Goal: Task Accomplishment & Management: Manage account settings

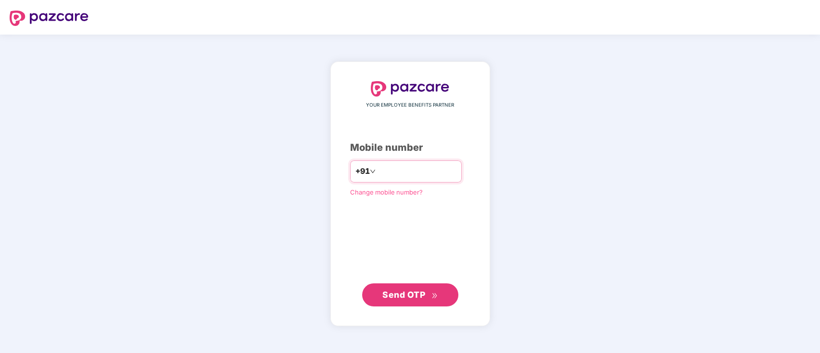
click at [422, 165] on input "number" at bounding box center [416, 171] width 79 height 15
type input "*"
click at [392, 298] on span "Send OTP" at bounding box center [403, 294] width 43 height 10
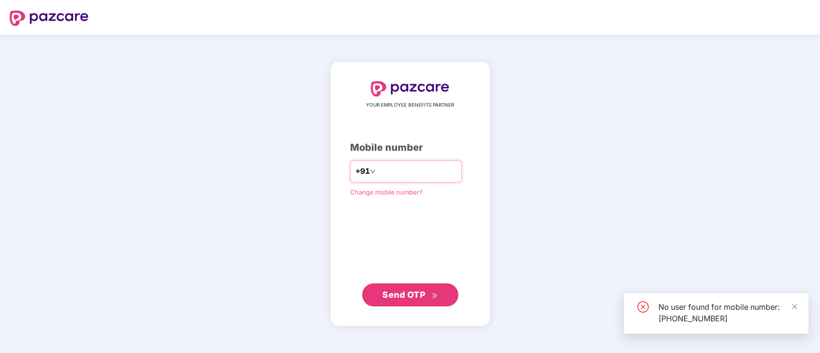
click at [382, 171] on input "**********" at bounding box center [416, 171] width 79 height 15
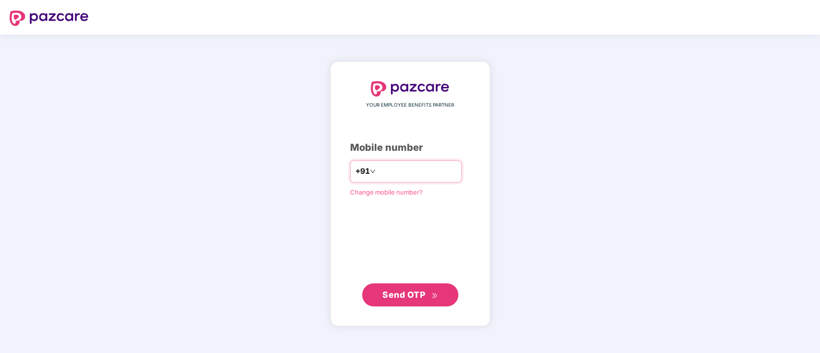
type input "**********"
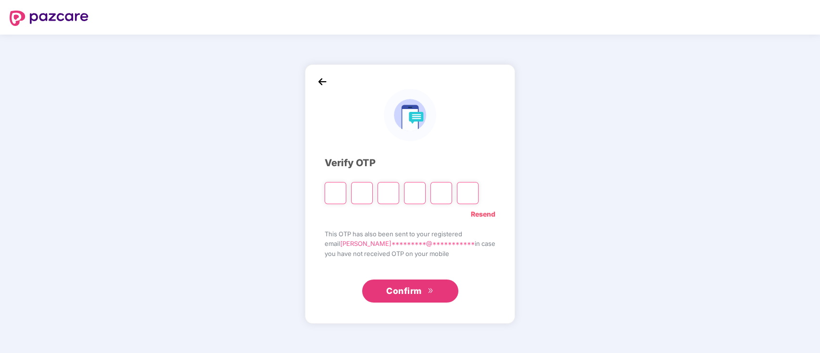
type input "*"
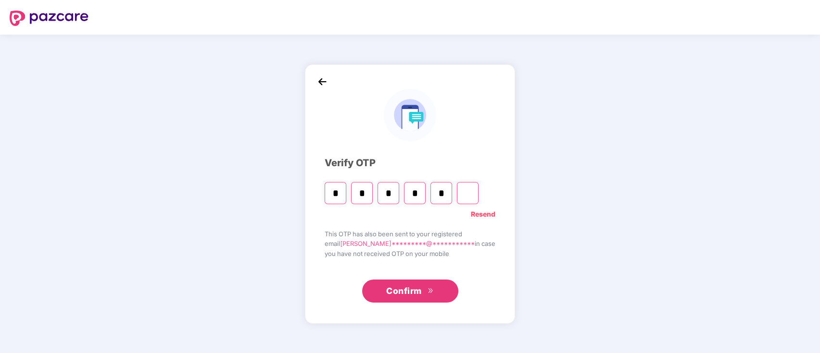
type input "*"
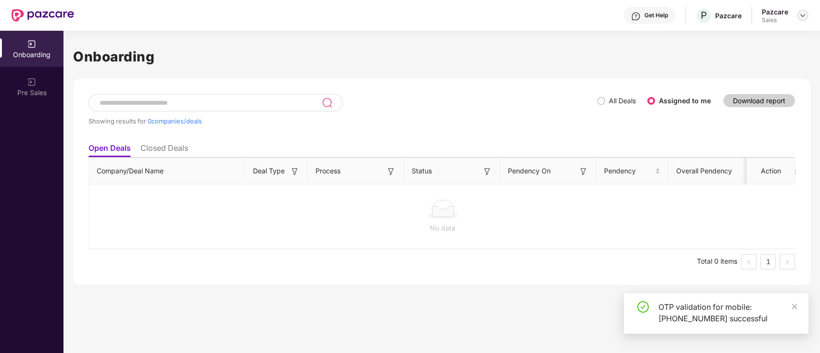
click at [802, 17] on img at bounding box center [803, 16] width 8 height 8
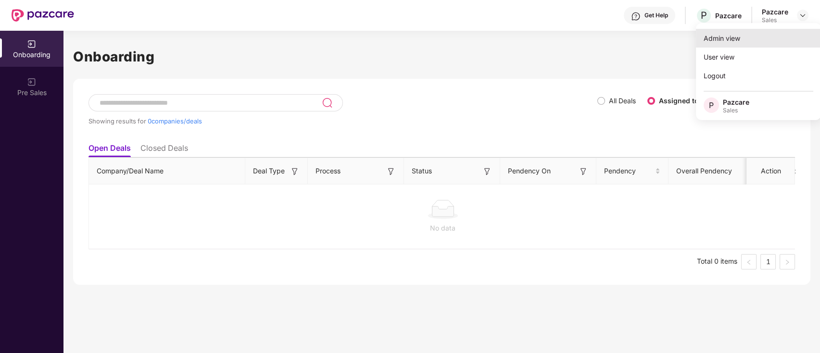
click at [746, 44] on div "Admin view" at bounding box center [758, 38] width 125 height 19
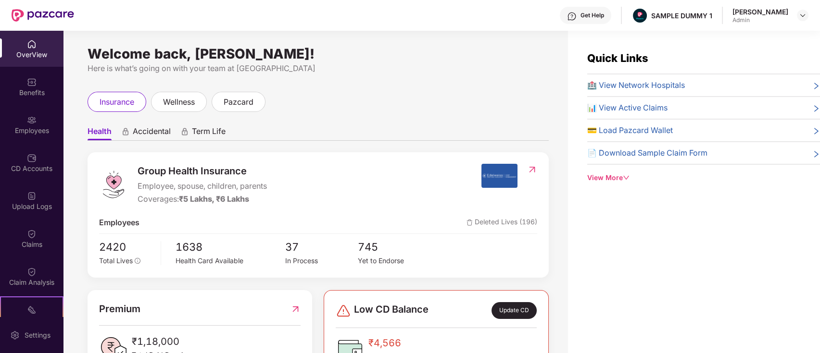
click at [609, 20] on div "Get Help" at bounding box center [585, 15] width 51 height 17
click at [453, 65] on div "Here is what’s going on with your team at Pazcare" at bounding box center [318, 69] width 461 height 12
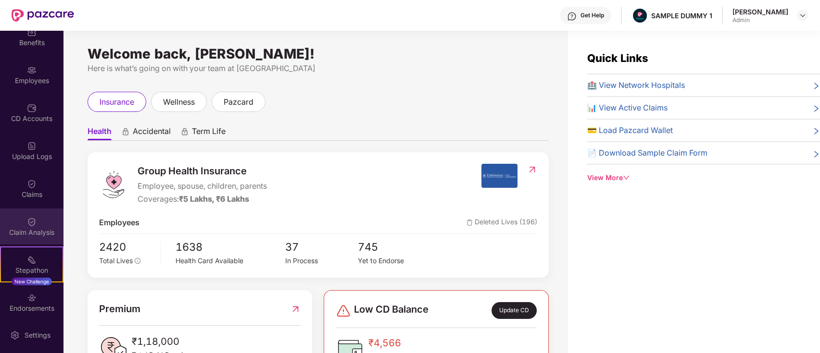
click at [31, 236] on div "Claim Analysis" at bounding box center [31, 233] width 63 height 10
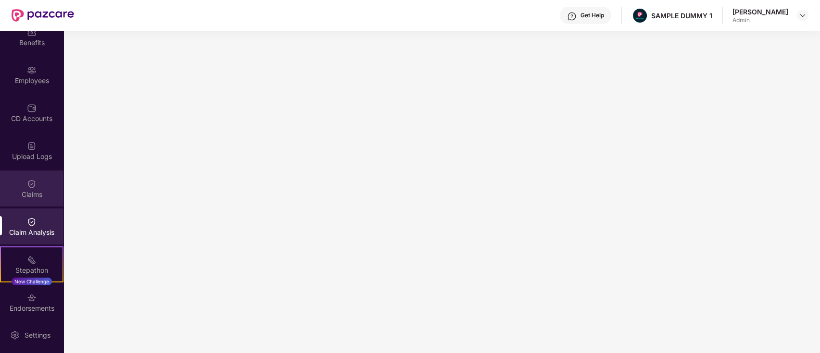
click at [27, 199] on div "Claims" at bounding box center [31, 195] width 63 height 10
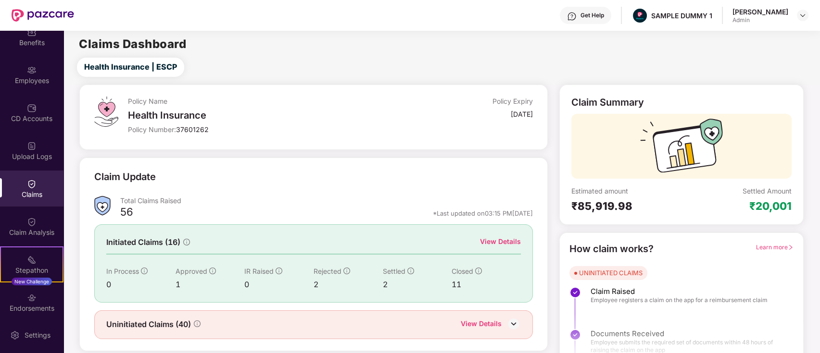
scroll to position [23, 0]
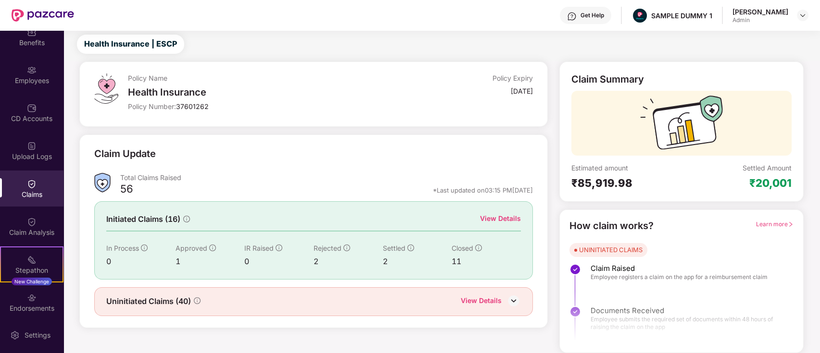
click at [776, 226] on span "Learn more" at bounding box center [775, 224] width 38 height 7
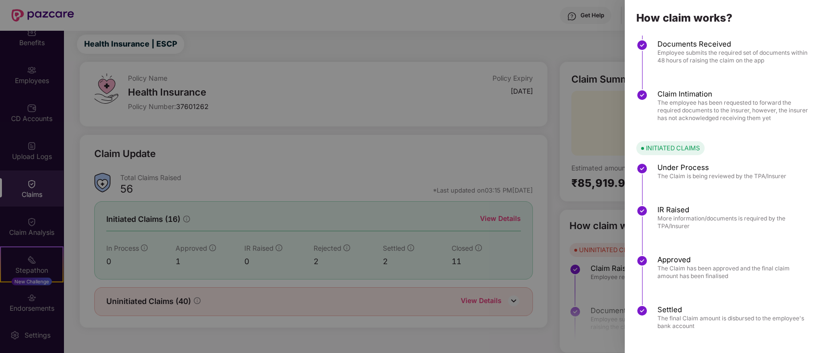
scroll to position [71, 0]
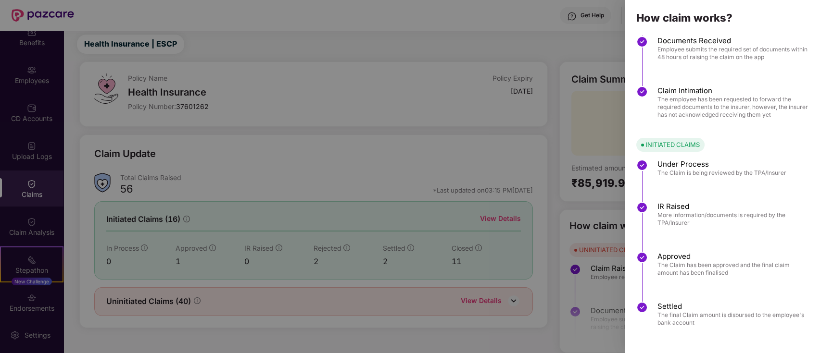
click at [568, 134] on div at bounding box center [410, 176] width 820 height 353
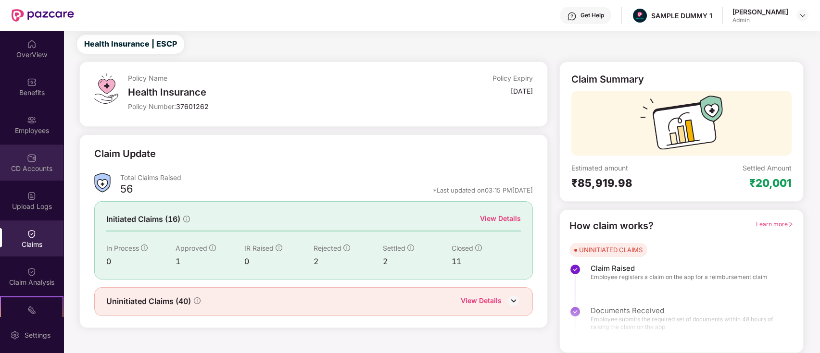
scroll to position [0, 0]
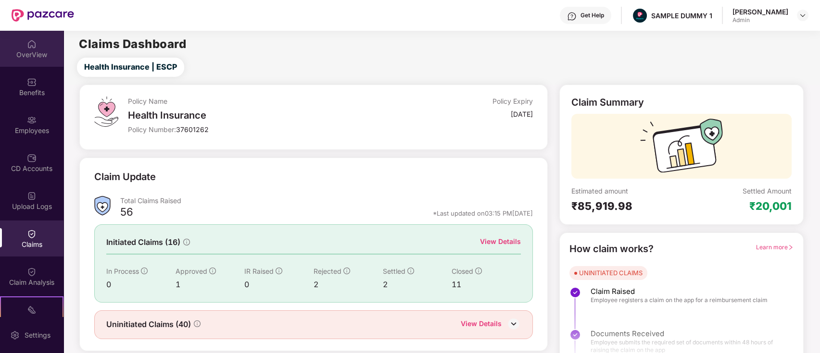
click at [43, 62] on div "OverView" at bounding box center [31, 49] width 63 height 36
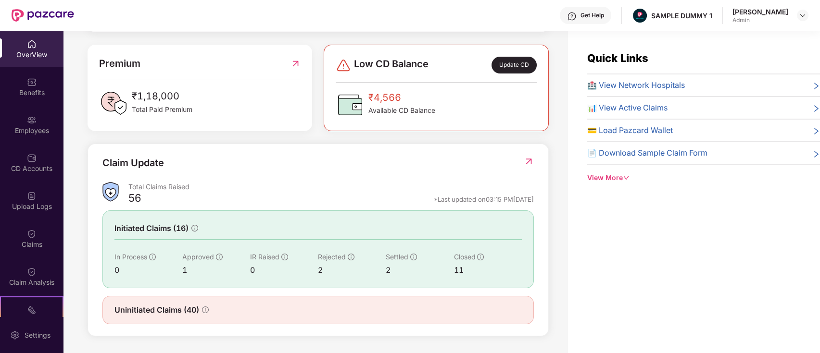
scroll to position [31, 0]
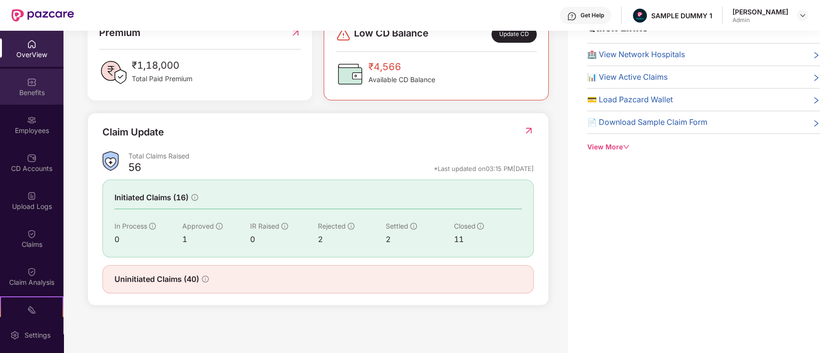
click at [46, 98] on div "Benefits" at bounding box center [31, 87] width 63 height 36
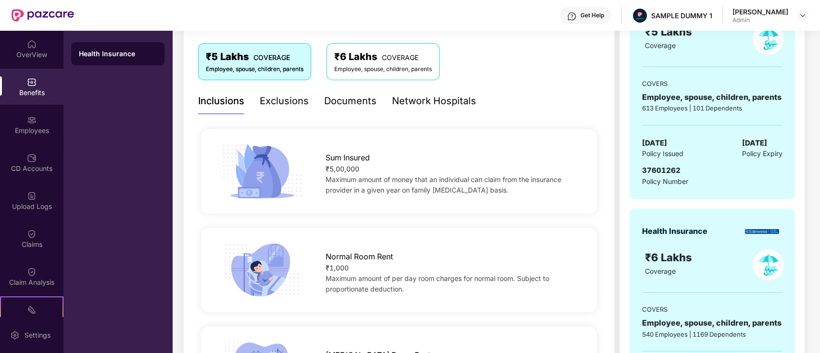
scroll to position [142, 0]
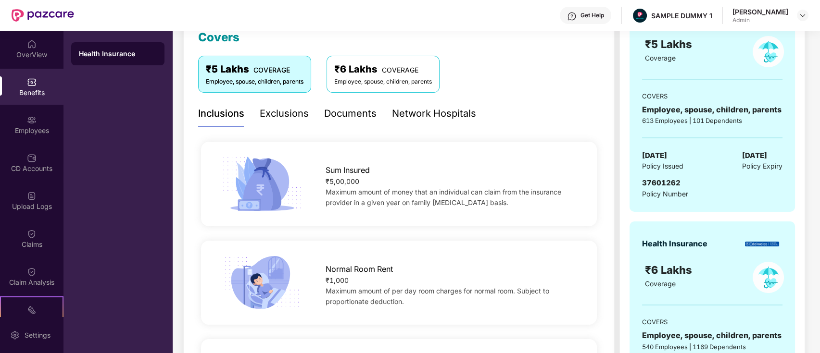
click at [278, 109] on div "Exclusions" at bounding box center [284, 113] width 49 height 15
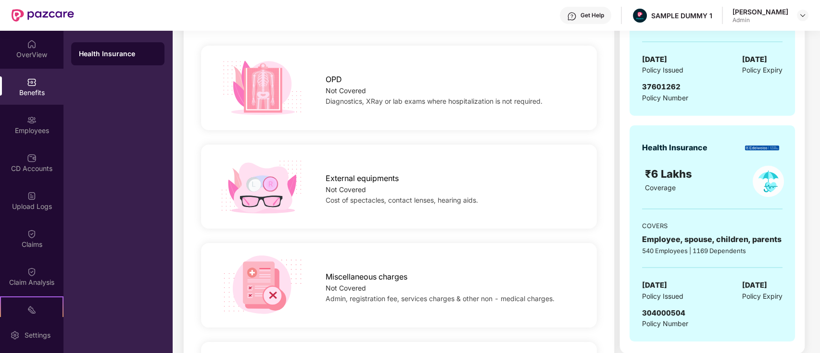
scroll to position [0, 0]
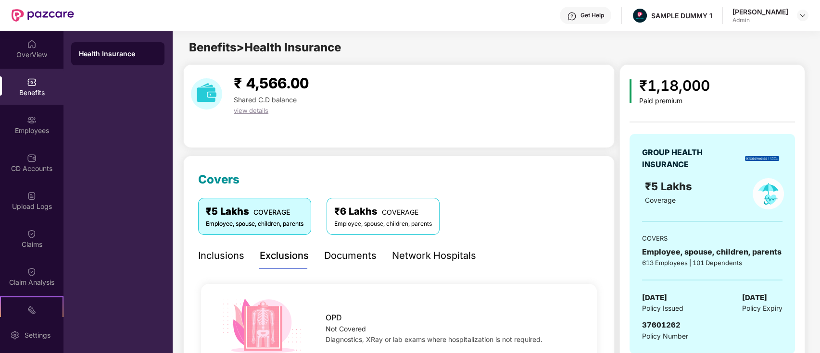
click at [342, 261] on div "Documents" at bounding box center [350, 256] width 52 height 15
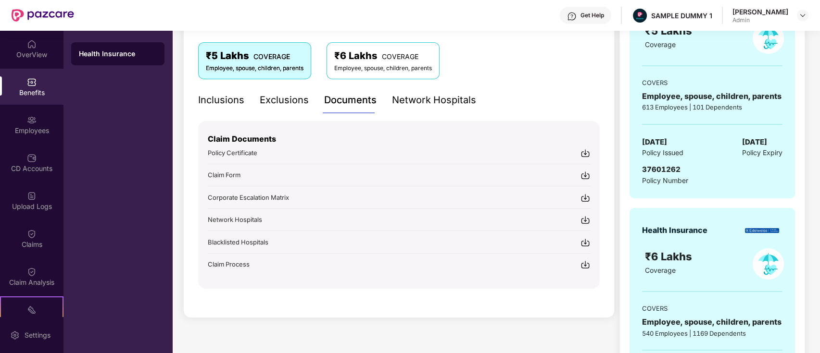
scroll to position [158, 0]
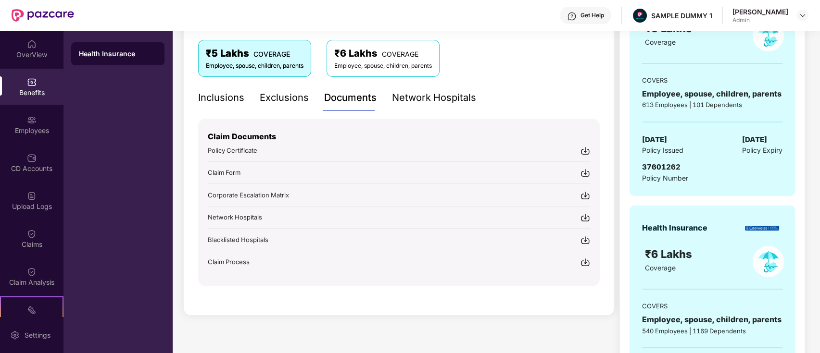
click at [584, 152] on img at bounding box center [585, 151] width 10 height 10
click at [462, 102] on div "Network Hospitals" at bounding box center [434, 97] width 84 height 15
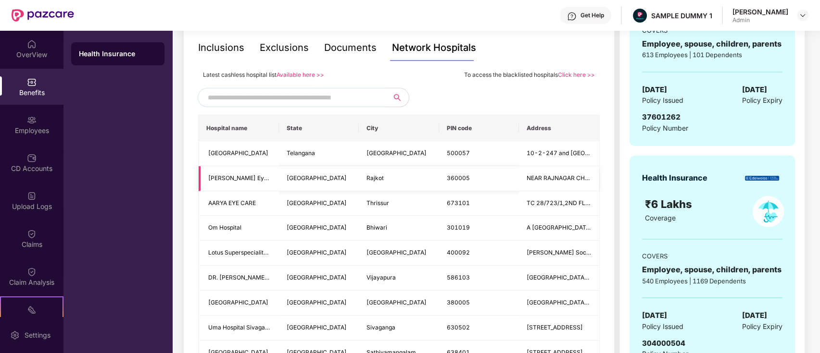
scroll to position [208, 0]
click at [278, 102] on input "text" at bounding box center [290, 98] width 164 height 14
click at [315, 95] on input "text" at bounding box center [290, 98] width 164 height 14
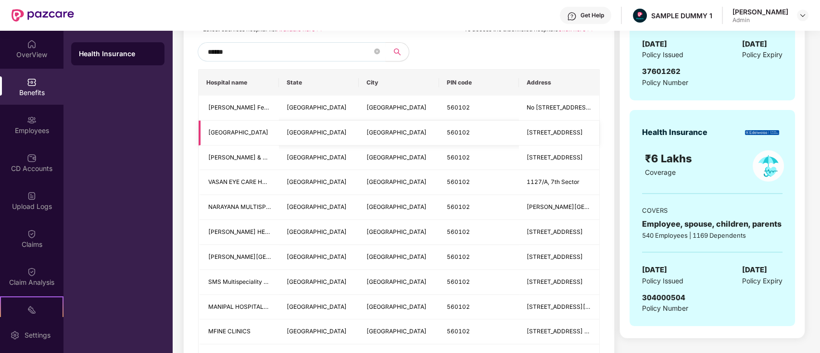
scroll to position [254, 0]
type input "******"
click at [50, 133] on div "Employees" at bounding box center [31, 131] width 63 height 10
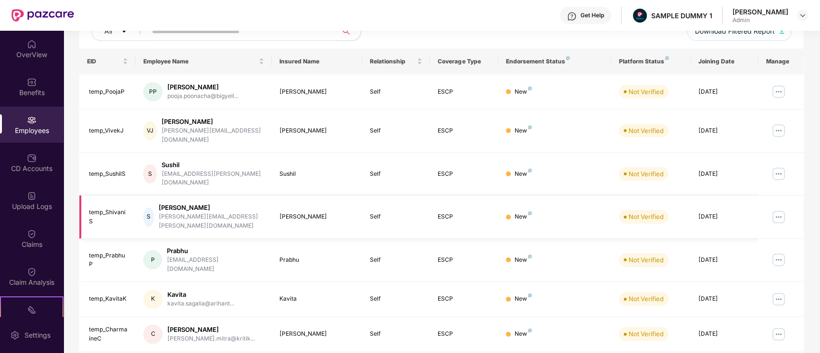
scroll to position [0, 0]
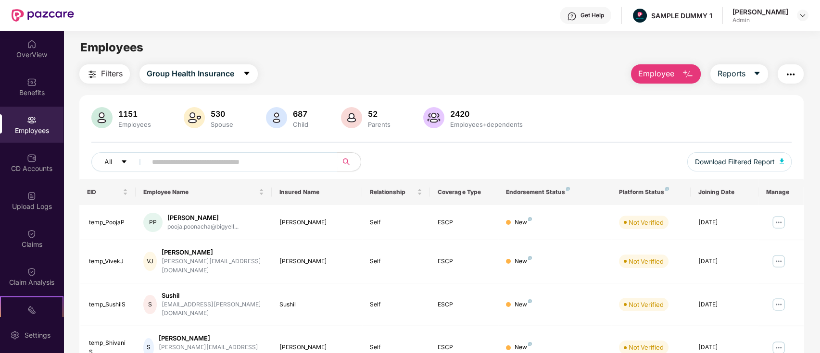
click at [662, 75] on span "Employee" at bounding box center [656, 74] width 36 height 12
click at [552, 87] on div "Filters Group Health Insurance Employee Reports 1151 Employees 530 Spouse 687 C…" at bounding box center [441, 351] width 725 height 575
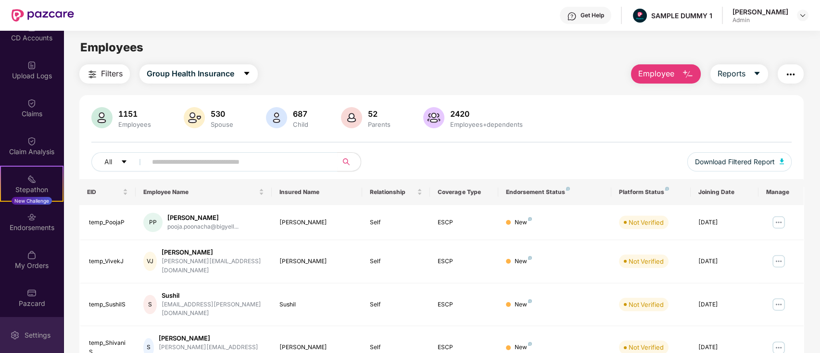
click at [16, 340] on div "Settings" at bounding box center [31, 335] width 63 height 36
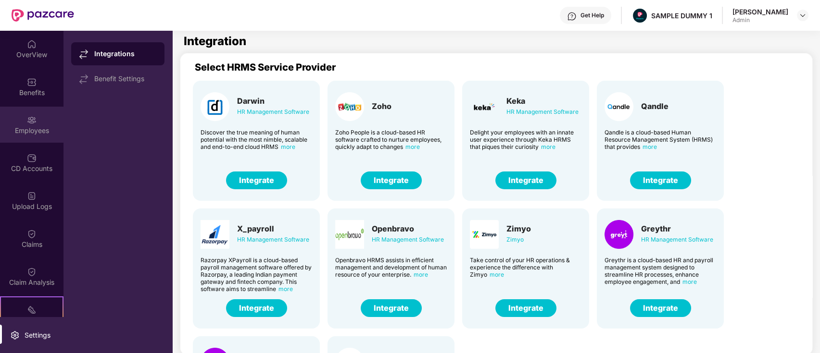
click at [34, 133] on div "Employees" at bounding box center [31, 131] width 63 height 10
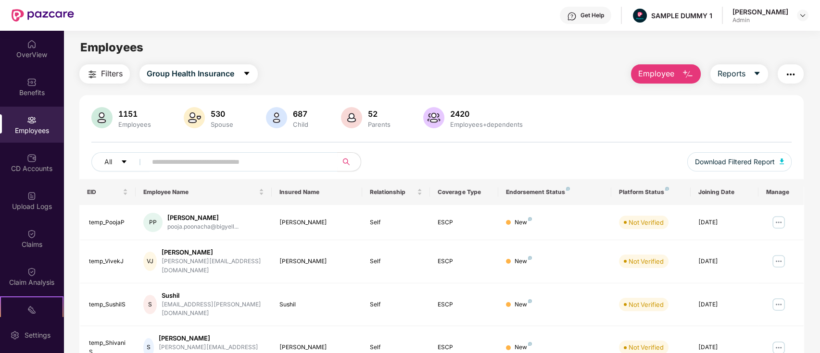
click at [651, 79] on span "Employee" at bounding box center [656, 74] width 36 height 12
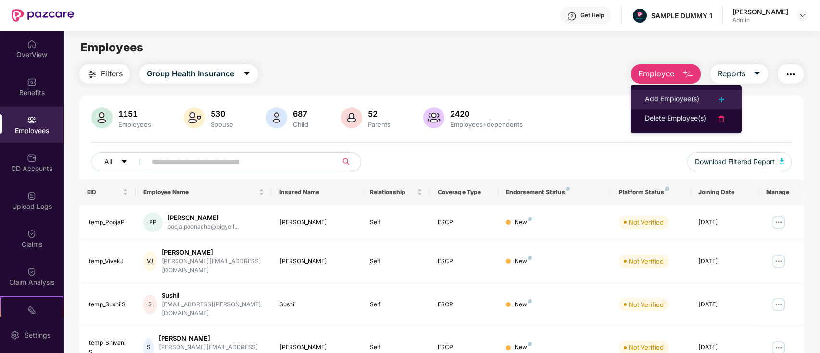
click at [671, 95] on div "Add Employee(s)" at bounding box center [672, 100] width 54 height 12
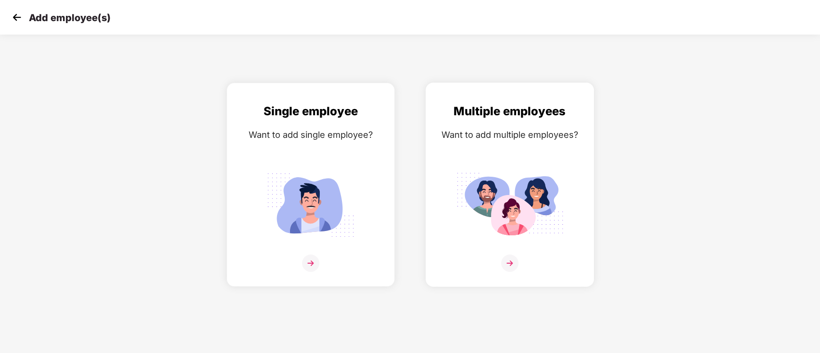
click at [514, 176] on img at bounding box center [510, 205] width 108 height 75
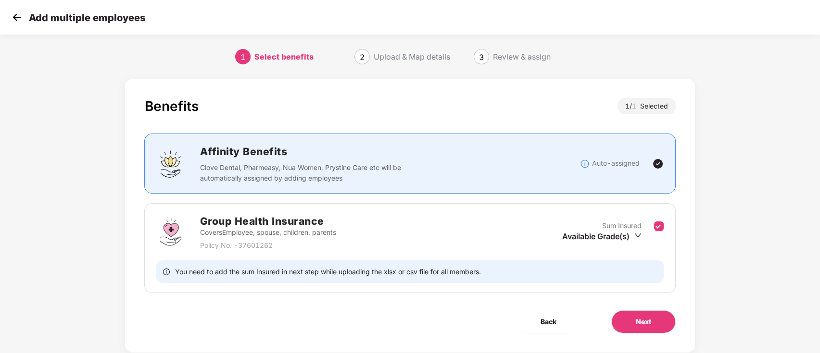
scroll to position [23, 0]
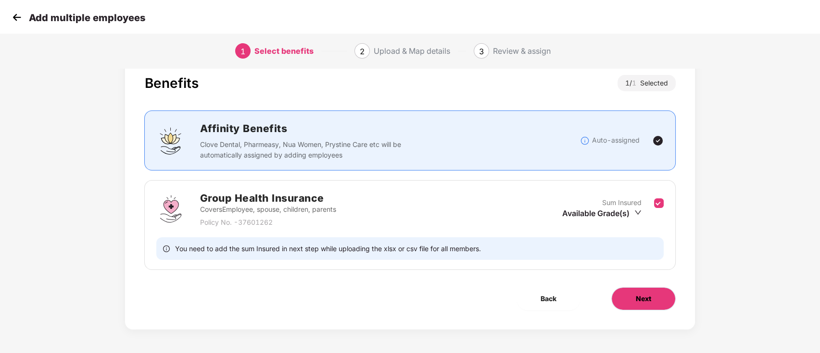
click at [638, 294] on span "Next" at bounding box center [643, 299] width 15 height 11
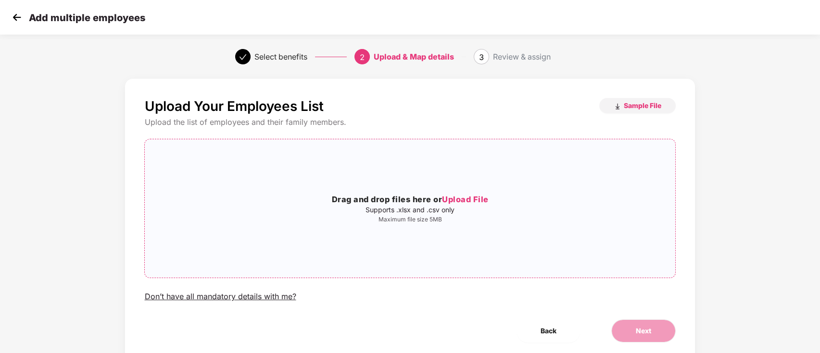
scroll to position [33, 0]
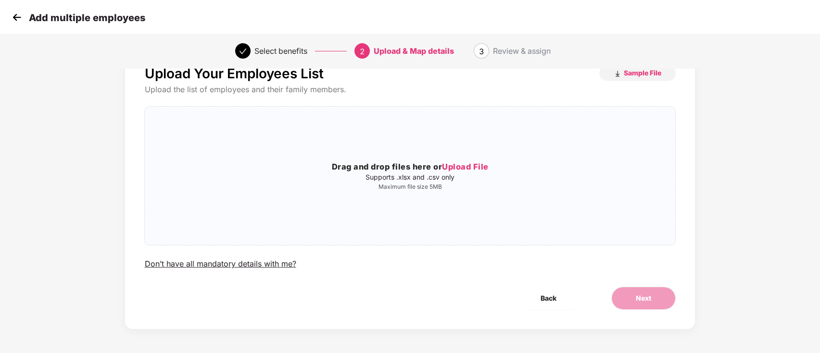
click at [13, 19] on img at bounding box center [17, 17] width 14 height 14
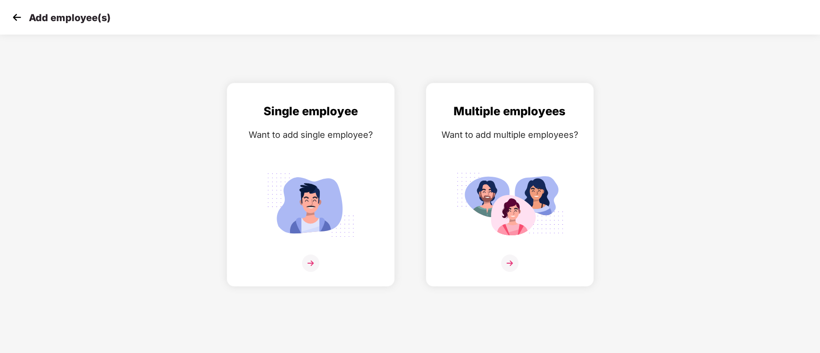
click at [13, 19] on img at bounding box center [17, 17] width 14 height 14
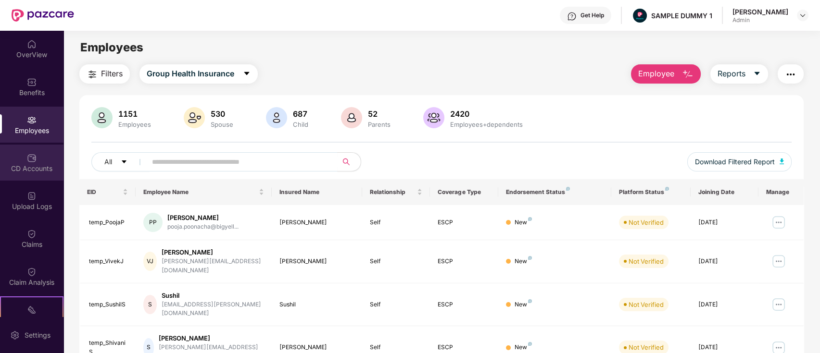
click at [46, 164] on div "CD Accounts" at bounding box center [31, 169] width 63 height 10
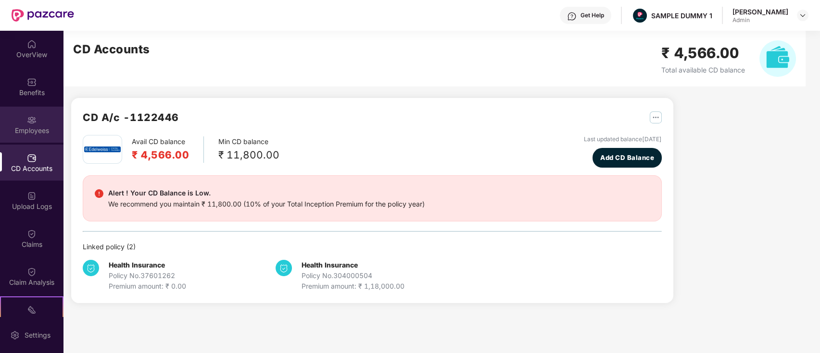
click at [32, 136] on div "Employees" at bounding box center [31, 125] width 63 height 36
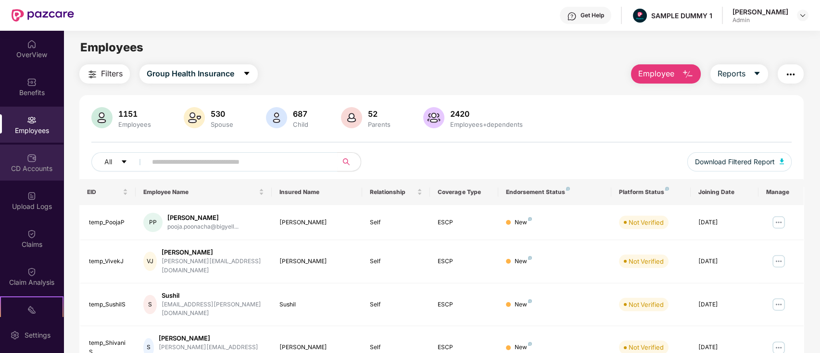
click at [26, 179] on div "CD Accounts" at bounding box center [31, 163] width 63 height 36
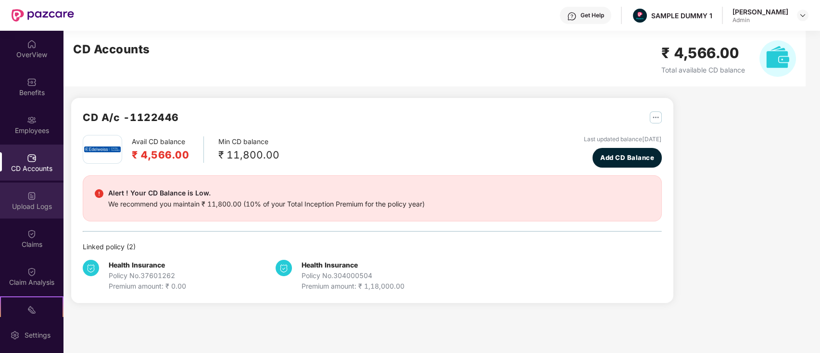
click at [21, 195] on div "Upload Logs" at bounding box center [31, 201] width 63 height 36
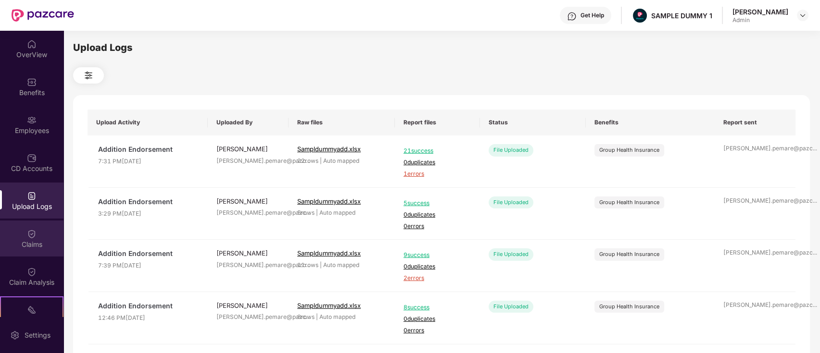
click at [27, 229] on img at bounding box center [32, 234] width 10 height 10
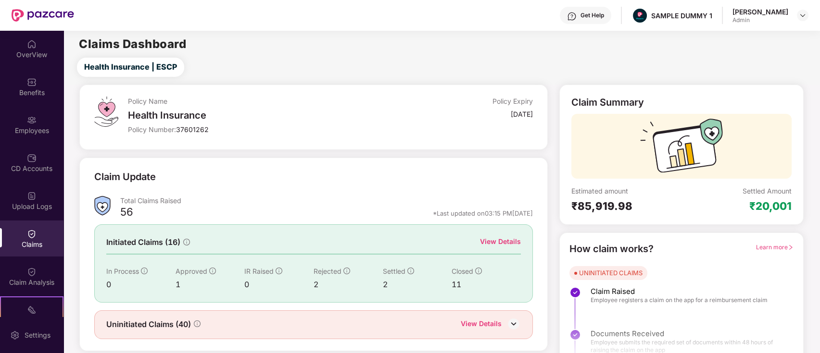
scroll to position [23, 0]
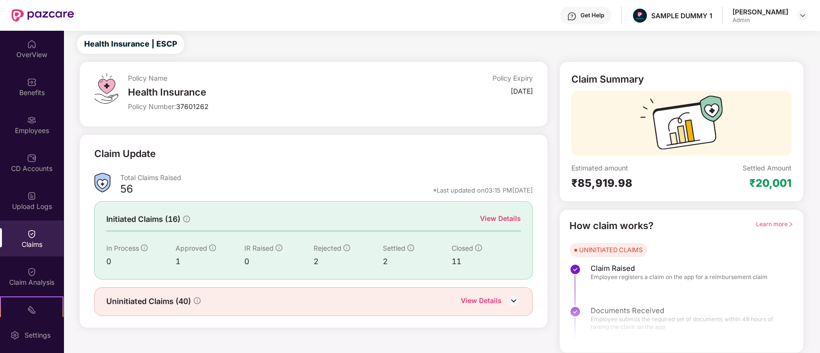
click at [508, 221] on div "View Details" at bounding box center [500, 218] width 41 height 11
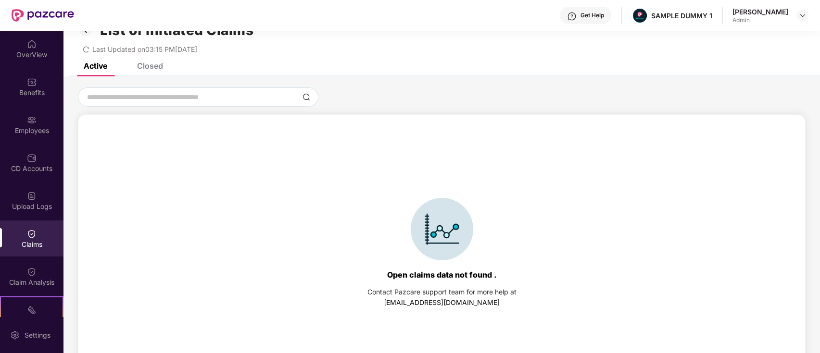
click at [162, 60] on div "List of Initiated Claims Last Updated on 03:15 PM[DATE]" at bounding box center [441, 35] width 756 height 55
click at [155, 63] on div "Closed" at bounding box center [150, 66] width 26 height 10
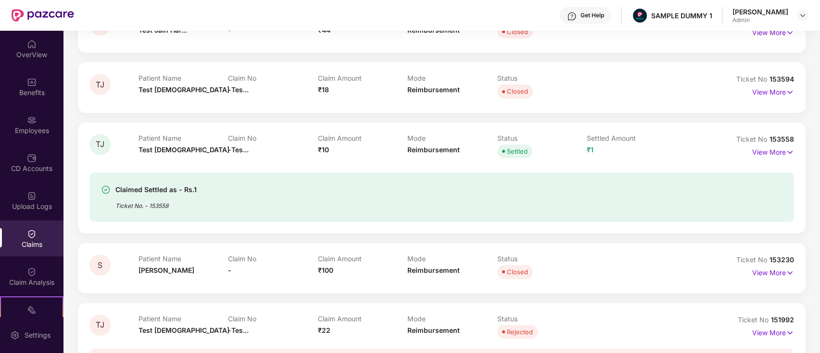
scroll to position [138, 0]
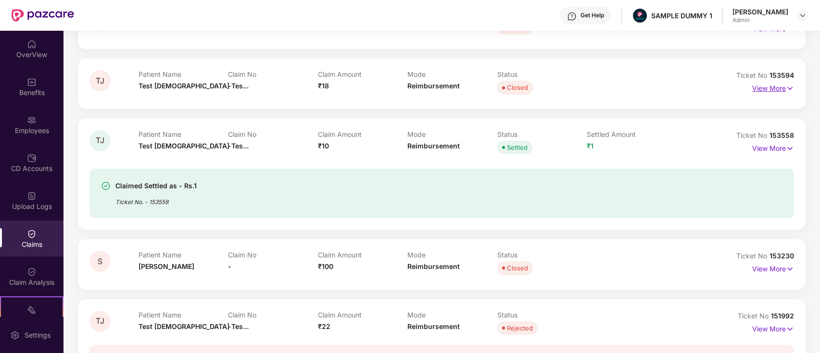
click at [765, 90] on p "View More" at bounding box center [773, 87] width 42 height 13
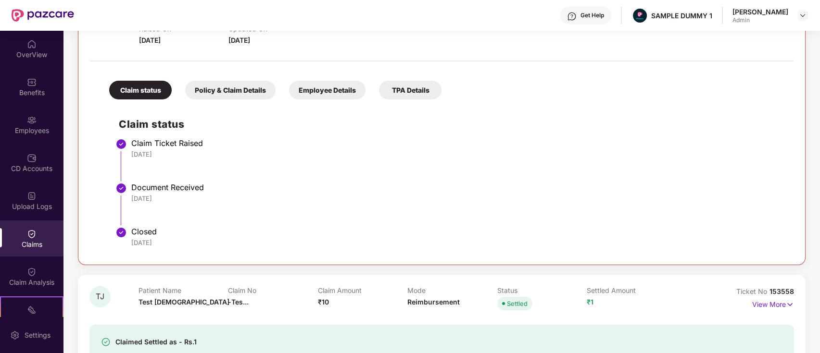
scroll to position [228, 0]
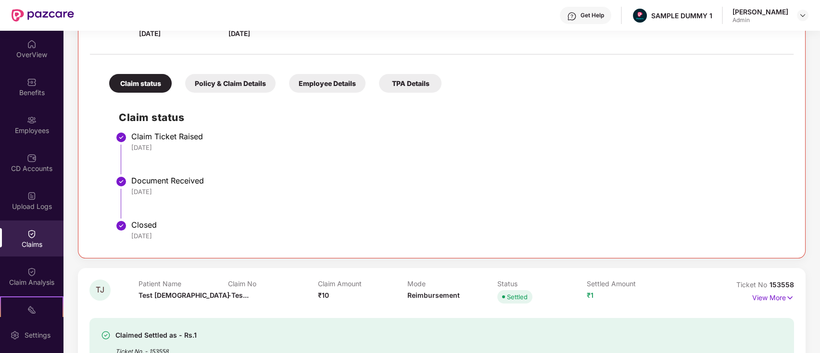
click at [239, 86] on div "Policy & Claim Details" at bounding box center [230, 83] width 90 height 19
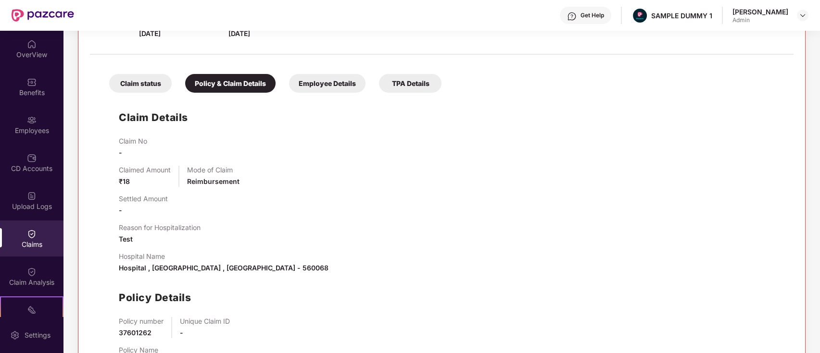
click at [297, 92] on div "Employee Details" at bounding box center [327, 83] width 76 height 19
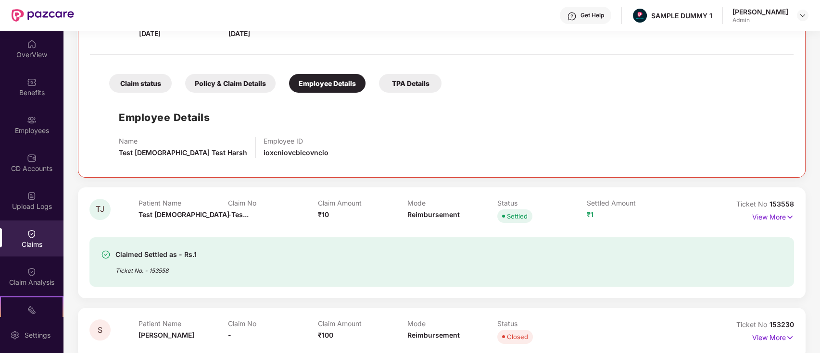
click at [412, 90] on div "TPA Details" at bounding box center [410, 83] width 63 height 19
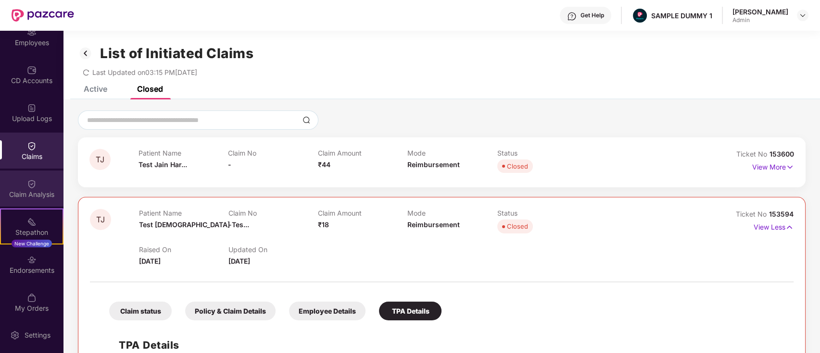
scroll to position [131, 0]
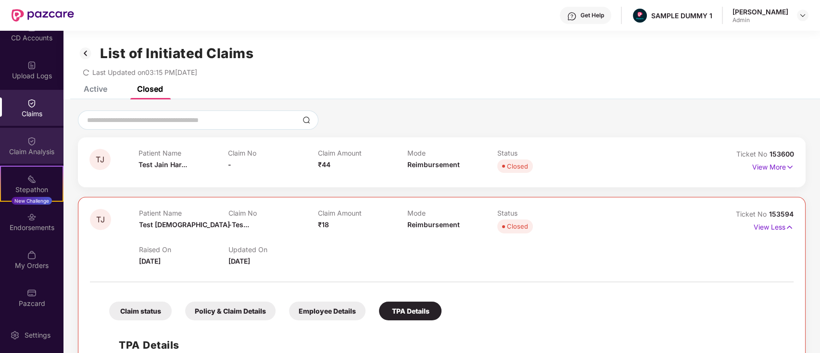
click at [37, 140] on div "Claim Analysis" at bounding box center [31, 146] width 63 height 36
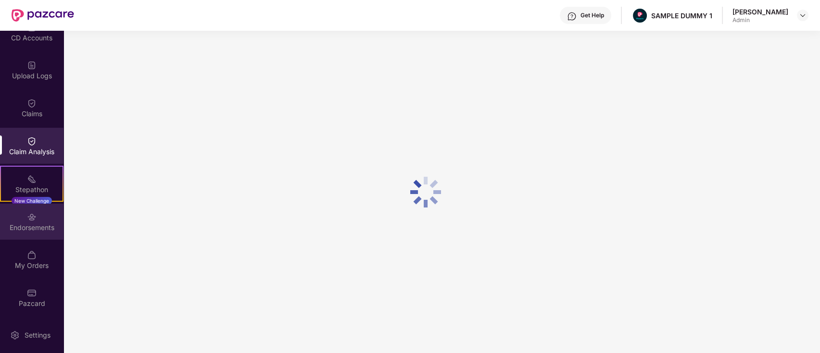
click at [31, 223] on div "Endorsements" at bounding box center [31, 228] width 63 height 10
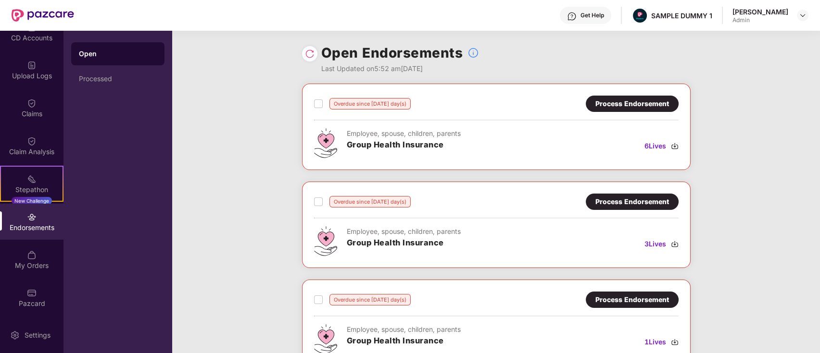
click at [618, 99] on div "Process Endorsement" at bounding box center [632, 104] width 74 height 11
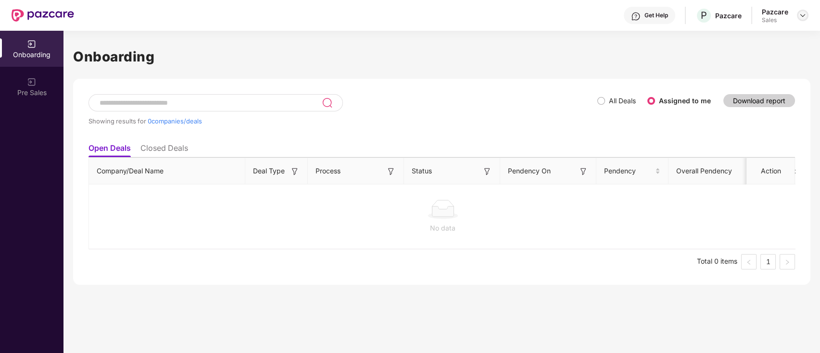
click at [799, 14] on img at bounding box center [803, 16] width 8 height 8
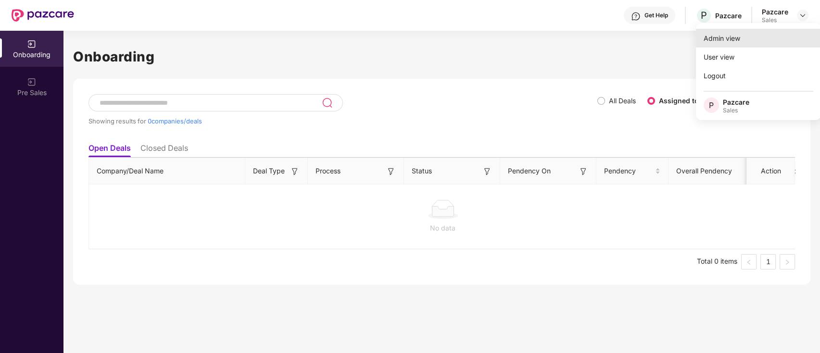
click at [758, 42] on div "Admin view" at bounding box center [758, 38] width 125 height 19
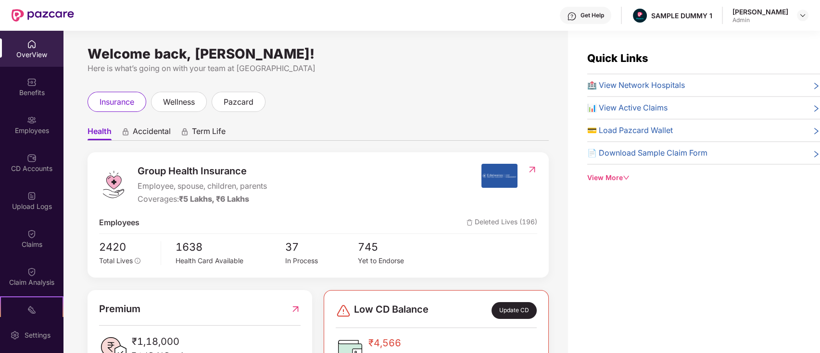
scroll to position [131, 0]
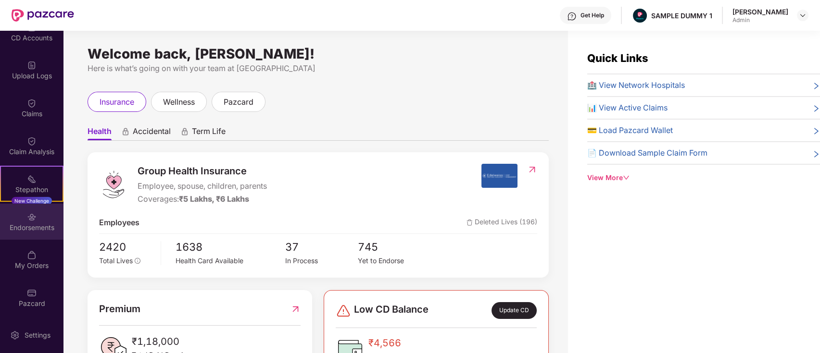
click at [42, 219] on div "Endorsements" at bounding box center [31, 222] width 63 height 36
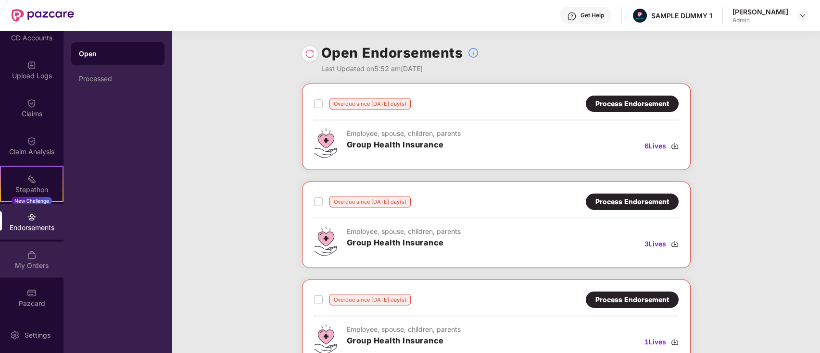
click at [28, 258] on img at bounding box center [32, 256] width 10 height 10
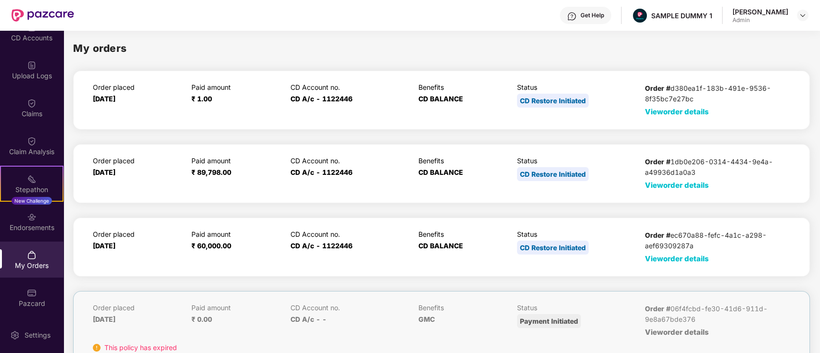
click at [662, 115] on span "View order details" at bounding box center [677, 111] width 64 height 9
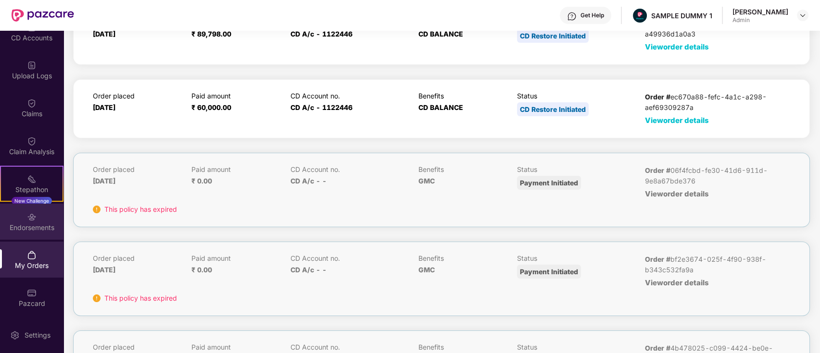
scroll to position [325, 0]
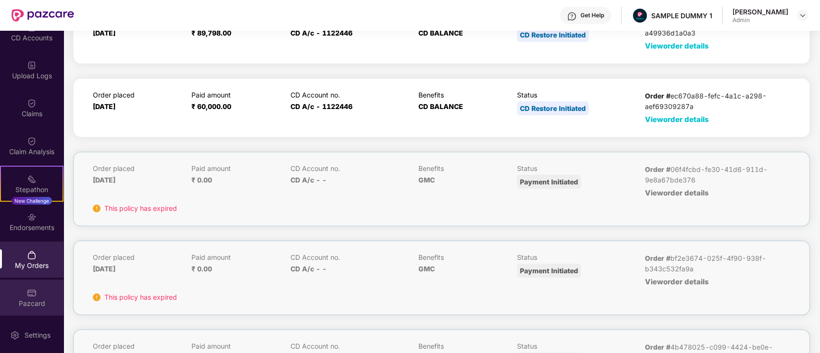
click at [35, 306] on div "Pazcard" at bounding box center [31, 304] width 63 height 10
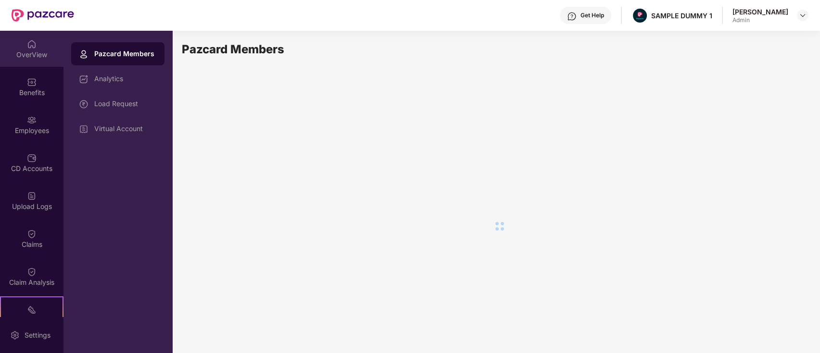
click at [37, 51] on div "OverView" at bounding box center [31, 55] width 63 height 10
